Goal: Task Accomplishment & Management: Manage account settings

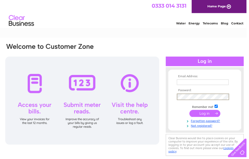
type input "trevor2@midheli.co.uk"
click at [210, 115] on input "submit" at bounding box center [207, 114] width 31 height 7
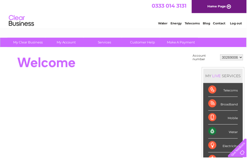
click at [218, 132] on div "Water" at bounding box center [226, 133] width 30 height 14
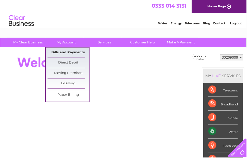
click at [68, 51] on link "Bills and Payments" at bounding box center [69, 53] width 42 height 10
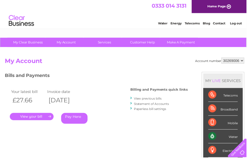
click at [43, 118] on link "." at bounding box center [32, 117] width 44 height 7
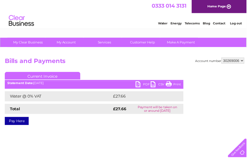
click at [139, 85] on link "PDF" at bounding box center [144, 85] width 15 height 7
